Goal: Task Accomplishment & Management: Manage account settings

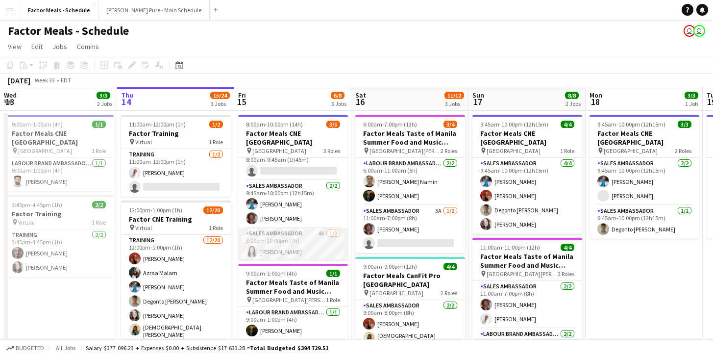
scroll to position [18, 0]
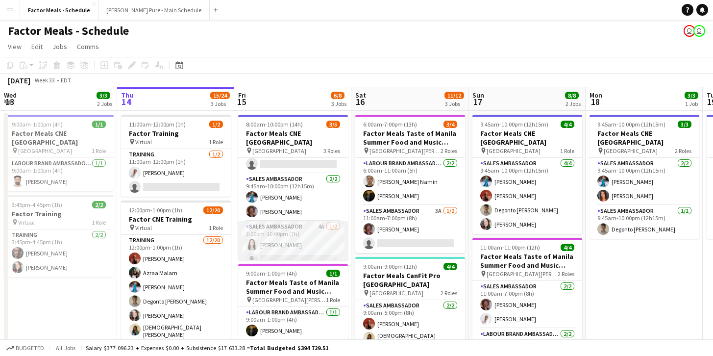
click at [249, 239] on app-user-avatar at bounding box center [252, 245] width 12 height 12
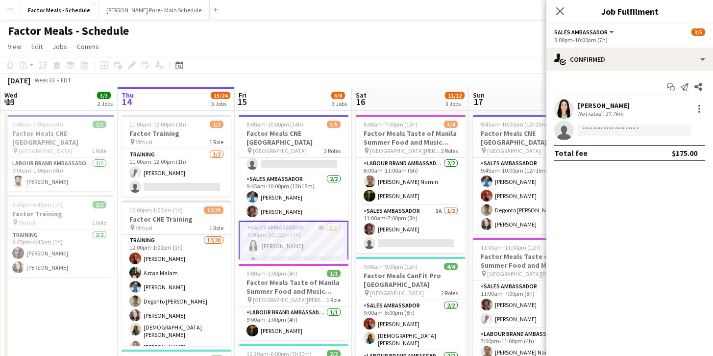
click at [556, 109] on app-user-avatar at bounding box center [564, 109] width 20 height 20
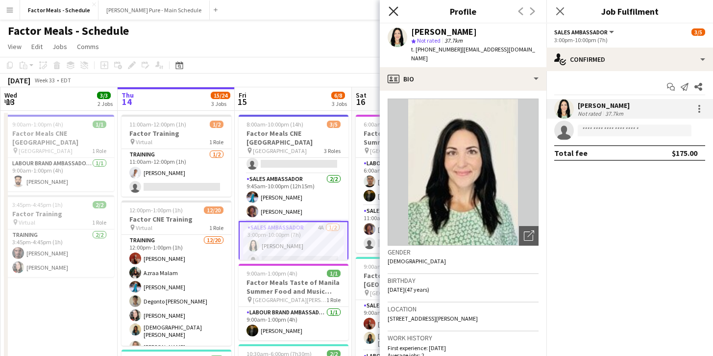
click at [398, 13] on icon "Close pop-in" at bounding box center [393, 10] width 9 height 9
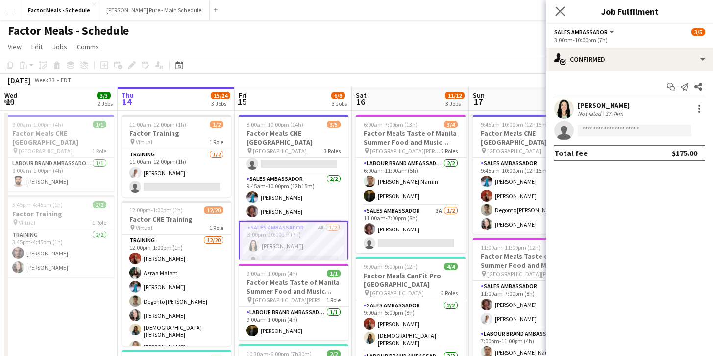
click at [566, 7] on app-icon "Close pop-in" at bounding box center [560, 11] width 14 height 14
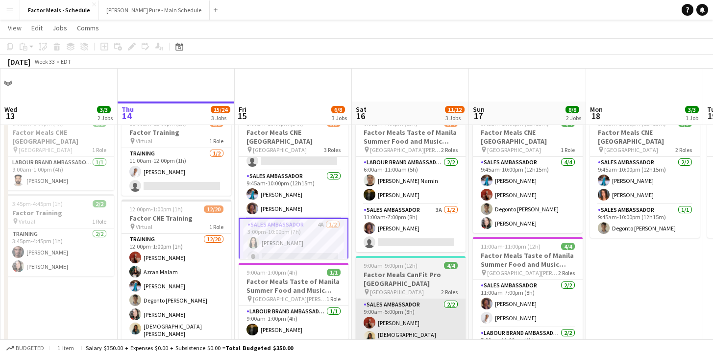
scroll to position [40, 0]
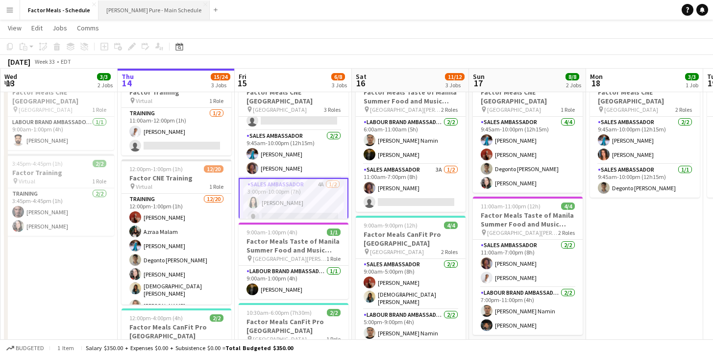
click at [153, 15] on button "[PERSON_NAME] Pure - Main Schedule Close" at bounding box center [154, 9] width 111 height 19
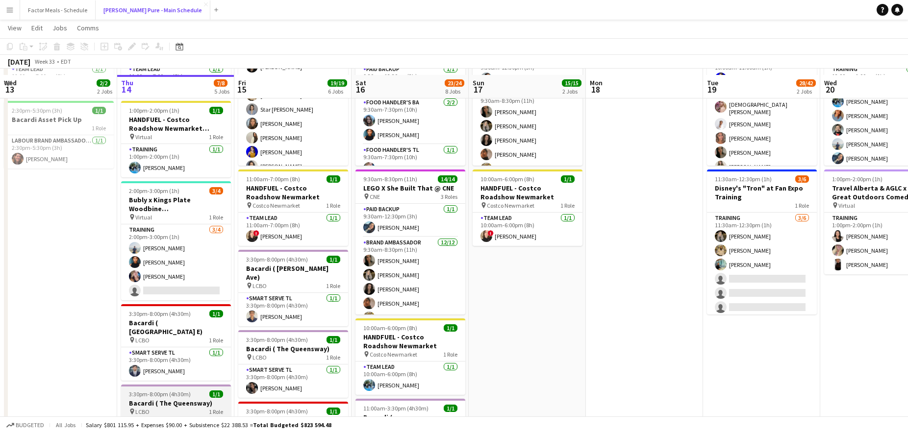
scroll to position [94, 0]
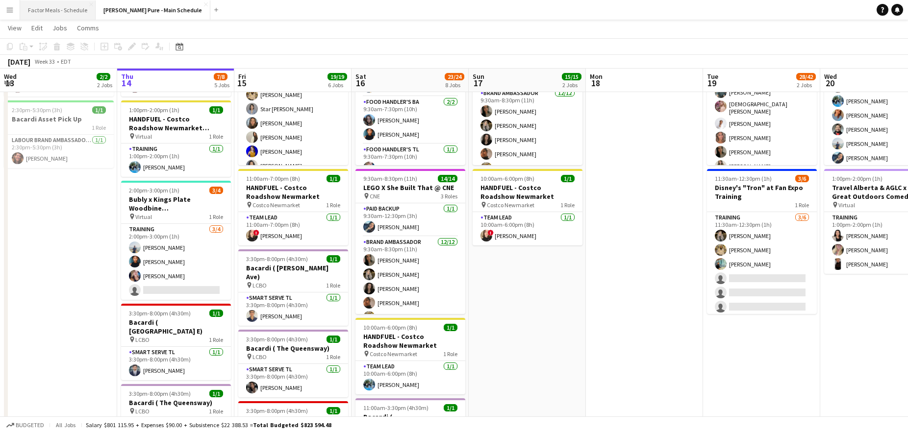
click at [66, 9] on button "Factor Meals - Schedule Close" at bounding box center [57, 9] width 75 height 19
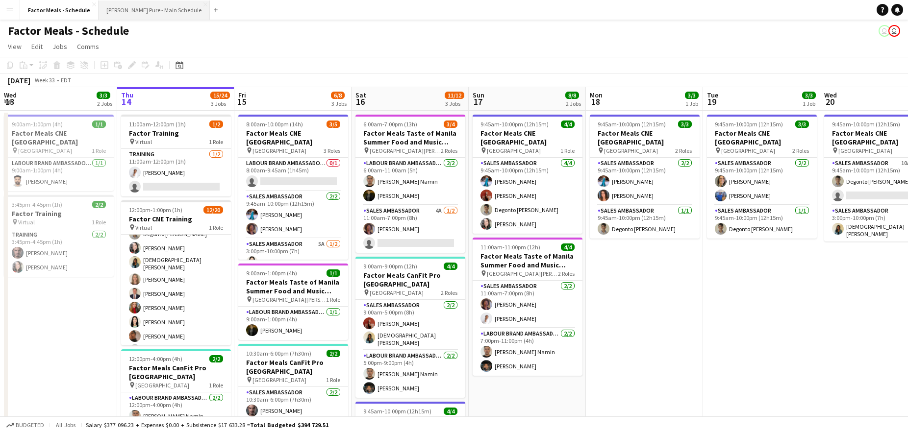
click at [143, 15] on button "[PERSON_NAME] Pure - Main Schedule Close" at bounding box center [154, 9] width 111 height 19
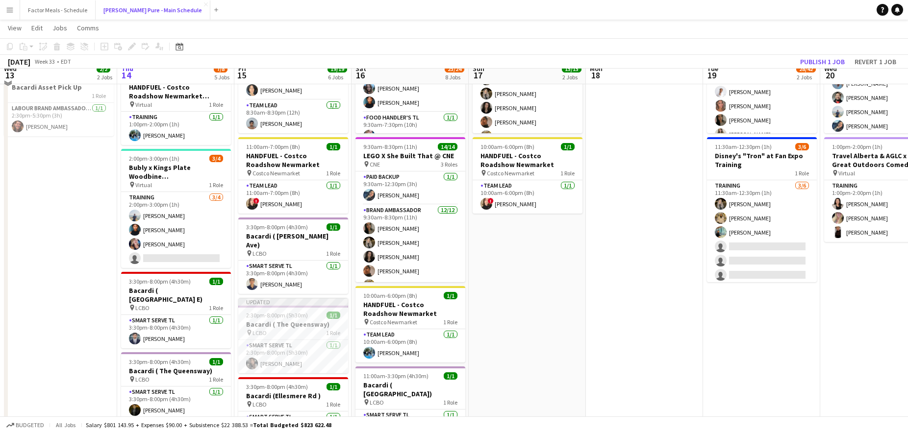
scroll to position [135, 0]
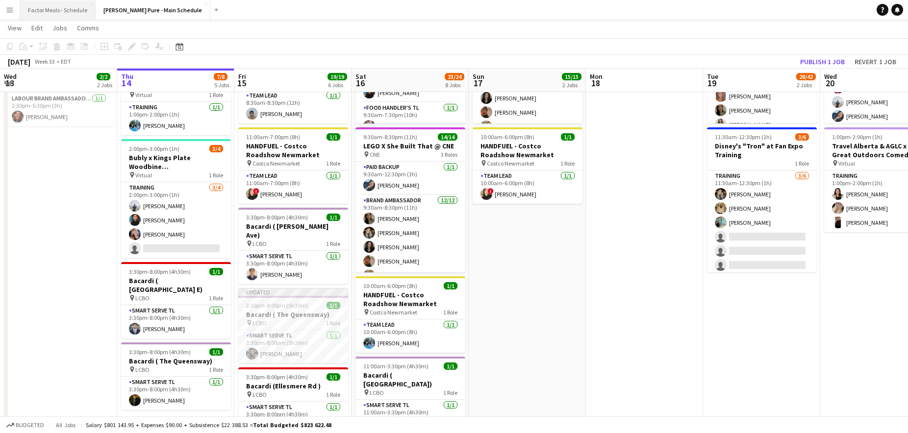
click at [72, 3] on button "Factor Meals - Schedule Close" at bounding box center [57, 9] width 75 height 19
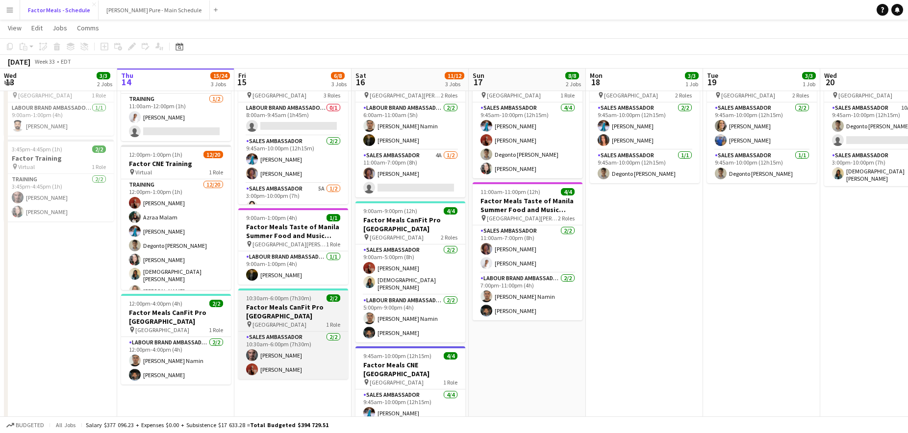
scroll to position [51, 0]
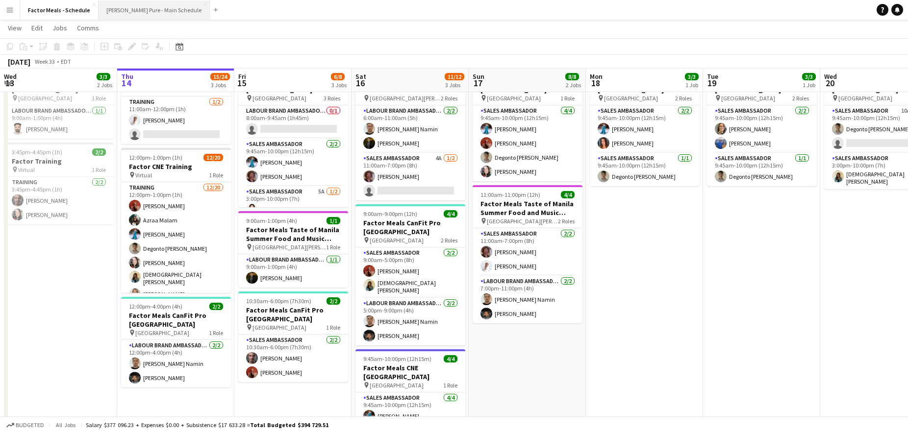
click at [137, 7] on button "[PERSON_NAME] Pure - Main Schedule Close" at bounding box center [154, 9] width 111 height 19
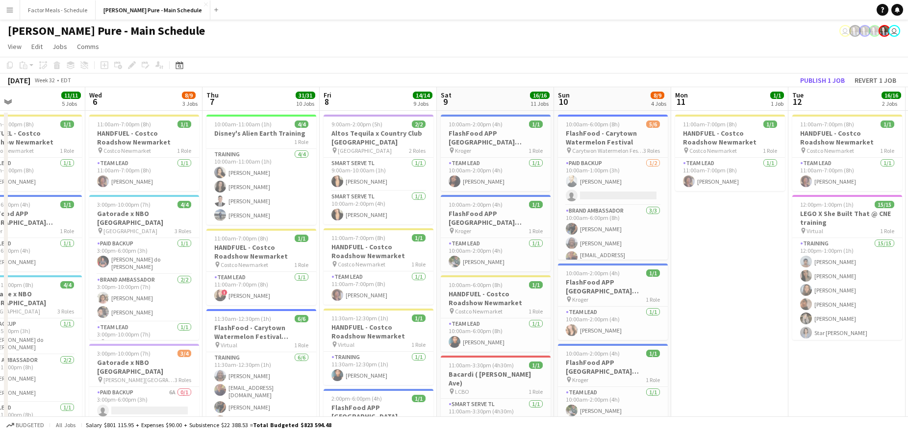
click at [10, 11] on app-icon "Menu" at bounding box center [10, 10] width 8 height 8
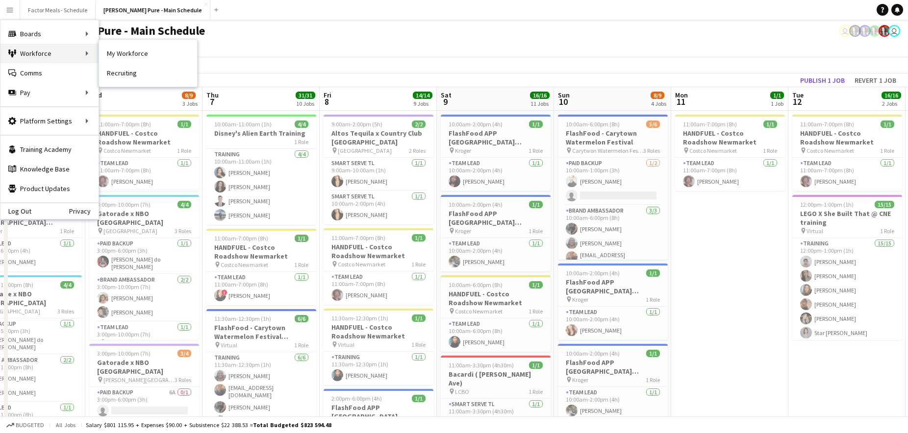
click at [35, 58] on div "Workforce Workforce" at bounding box center [49, 54] width 98 height 20
click at [123, 52] on link "My Workforce" at bounding box center [148, 54] width 98 height 20
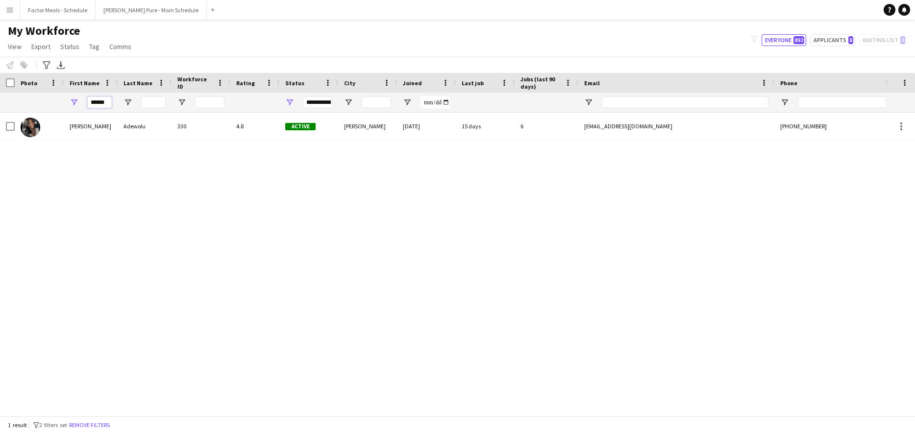
click at [98, 103] on input "******" at bounding box center [99, 103] width 25 height 12
type input "******"
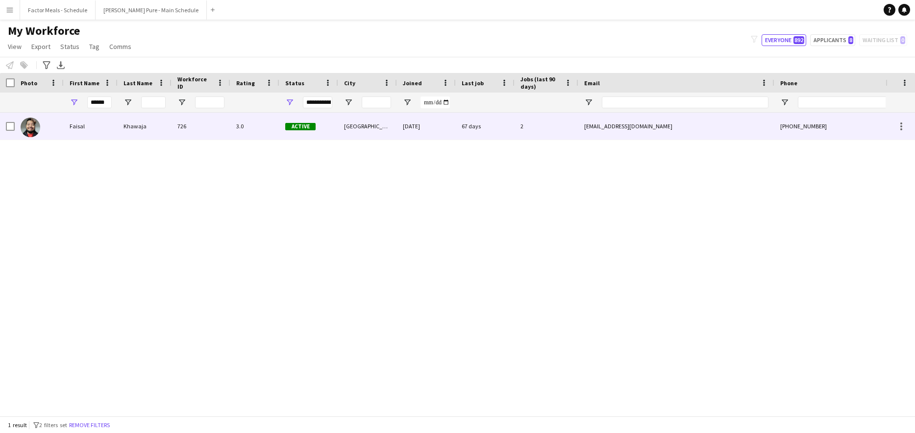
click at [33, 130] on img at bounding box center [31, 128] width 20 height 20
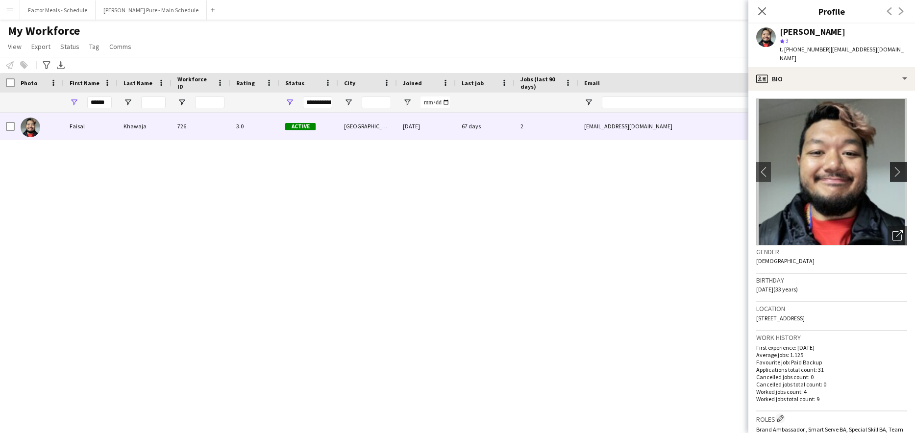
click at [720, 167] on app-icon "chevron-right" at bounding box center [900, 172] width 15 height 10
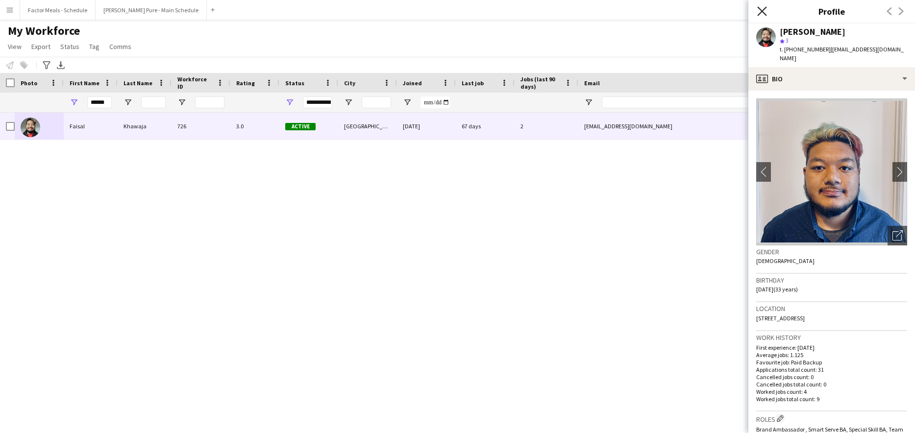
click at [720, 11] on icon "Close pop-in" at bounding box center [761, 10] width 9 height 9
